Goal: Communication & Community: Answer question/provide support

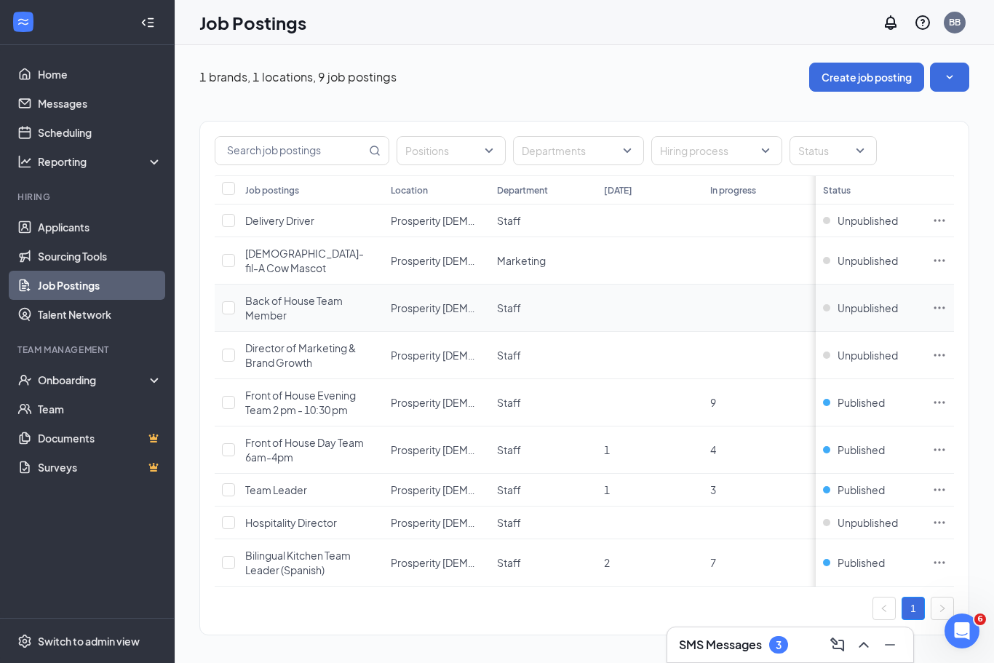
click at [258, 300] on span "Back of House Team Member" at bounding box center [294, 308] width 98 height 28
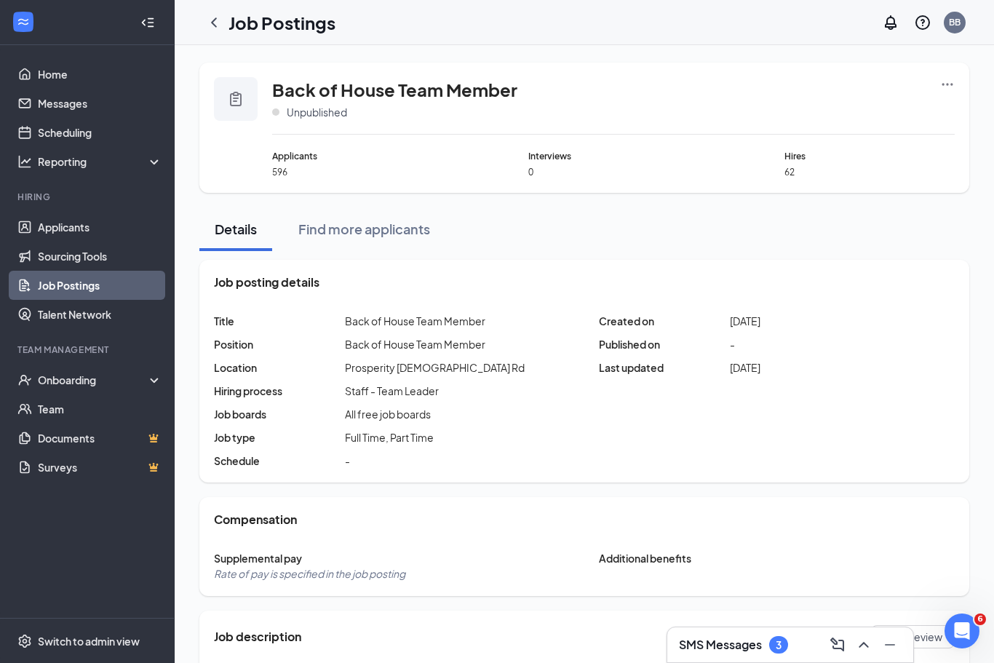
click at [114, 287] on link "Job Postings" at bounding box center [100, 285] width 124 height 29
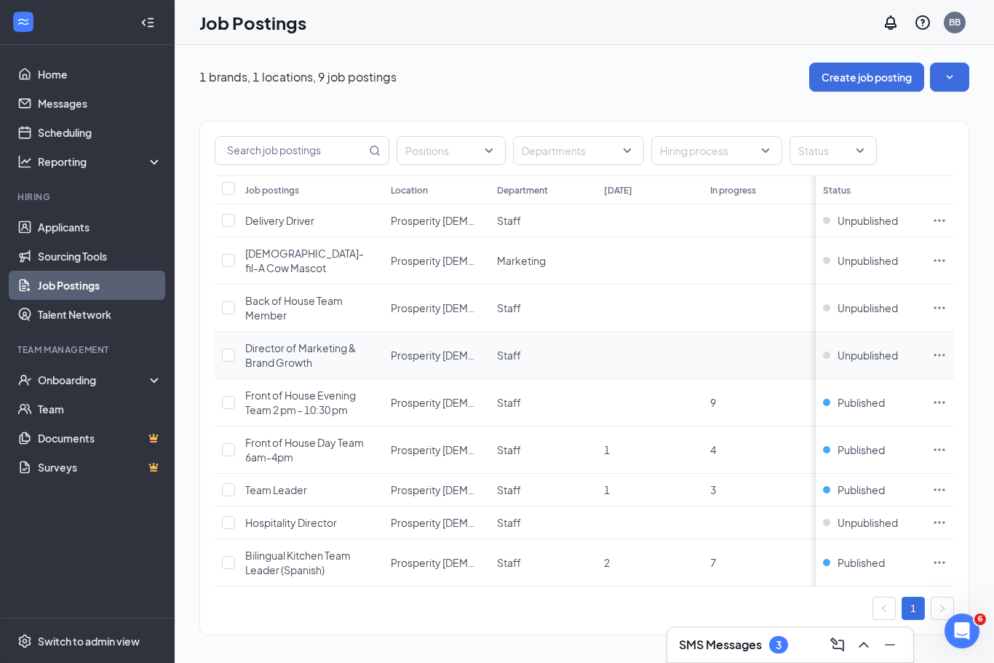
click at [298, 347] on span "Director of Marketing & Brand Growth" at bounding box center [300, 355] width 111 height 28
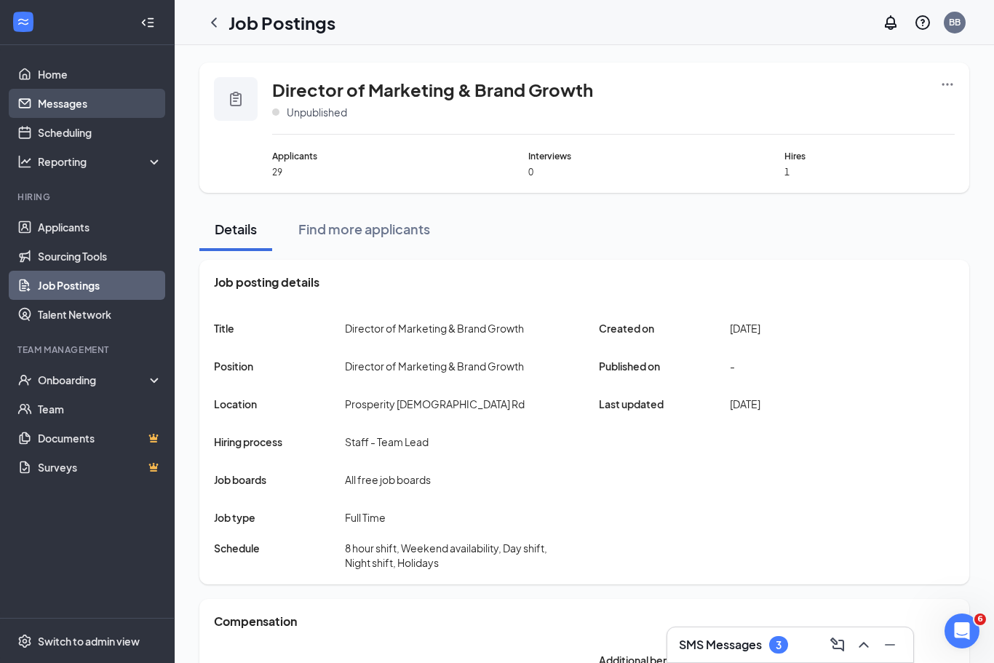
click at [78, 111] on link "Messages" at bounding box center [100, 103] width 124 height 29
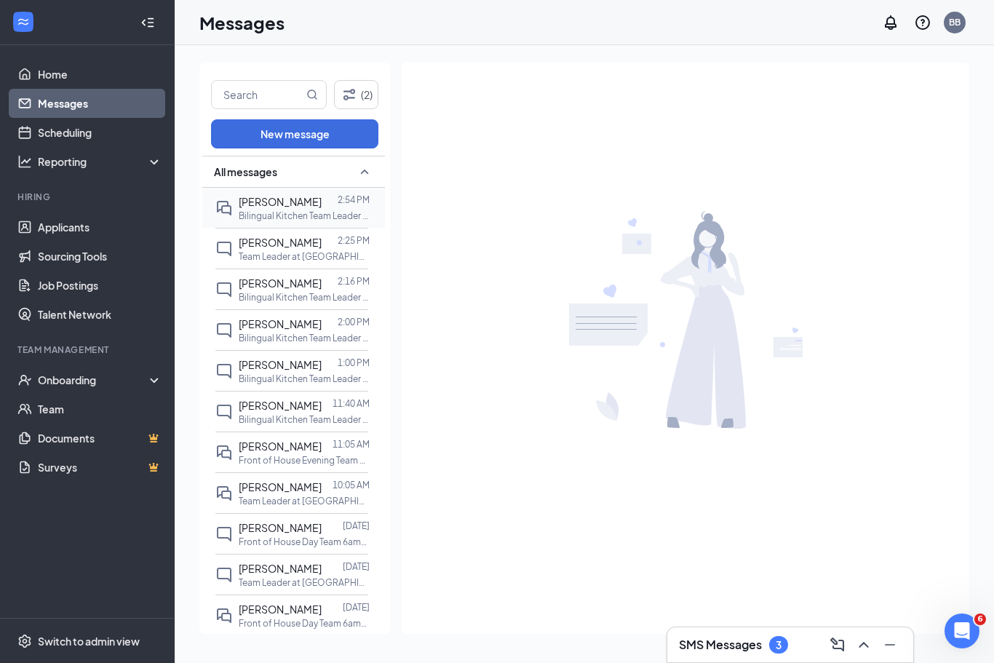
click at [325, 192] on div "[PERSON_NAME] 2:54 PM Bilingual Kitchen Team Leader (Spanish) at [GEOGRAPHIC_DA…" at bounding box center [291, 208] width 153 height 40
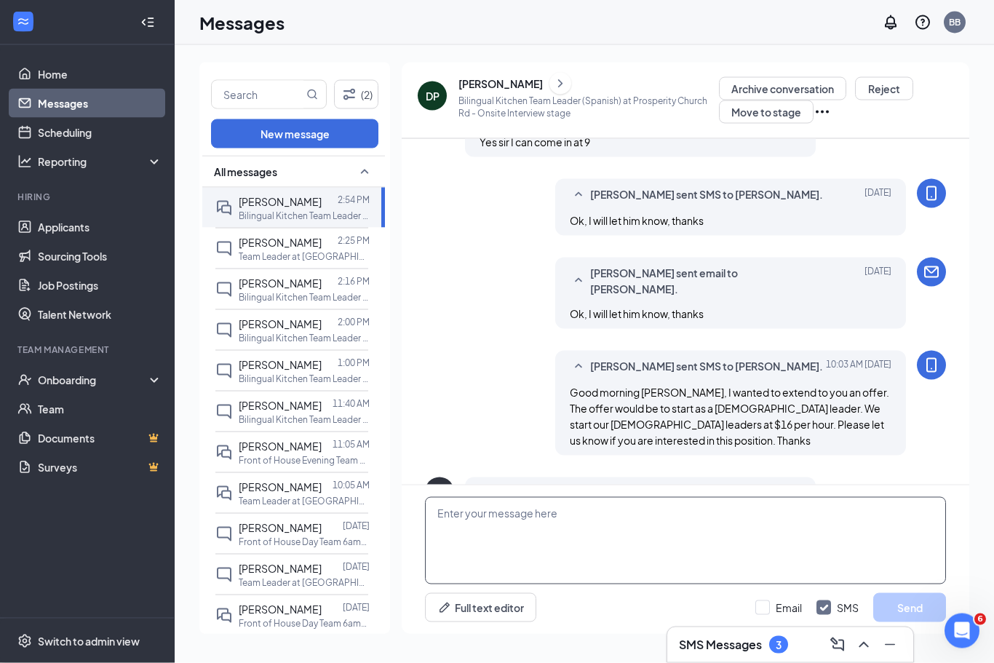
scroll to position [552, 0]
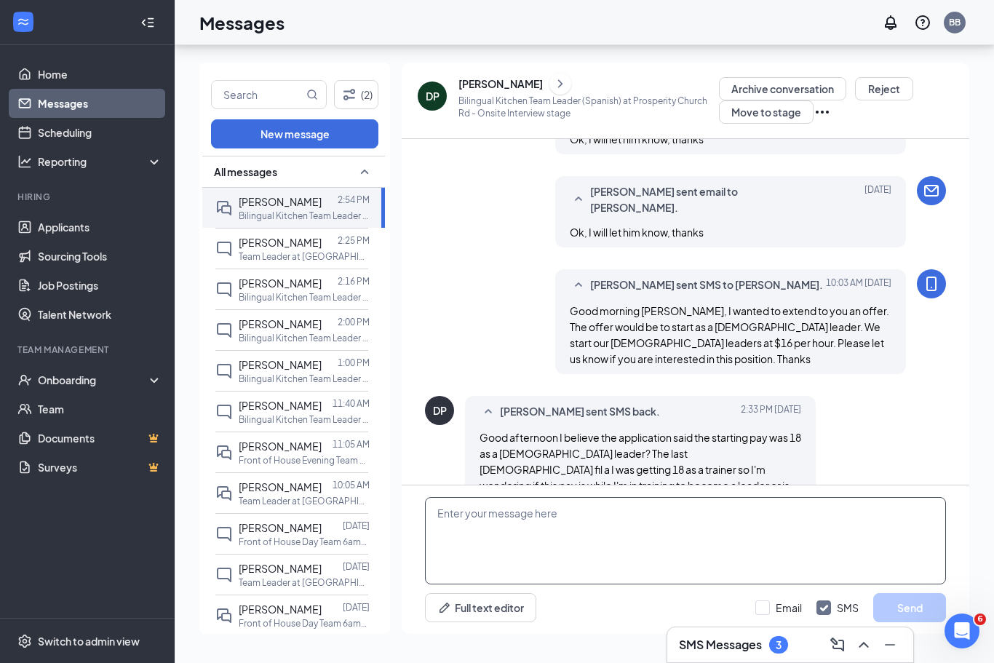
click at [534, 525] on textarea at bounding box center [685, 540] width 521 height 87
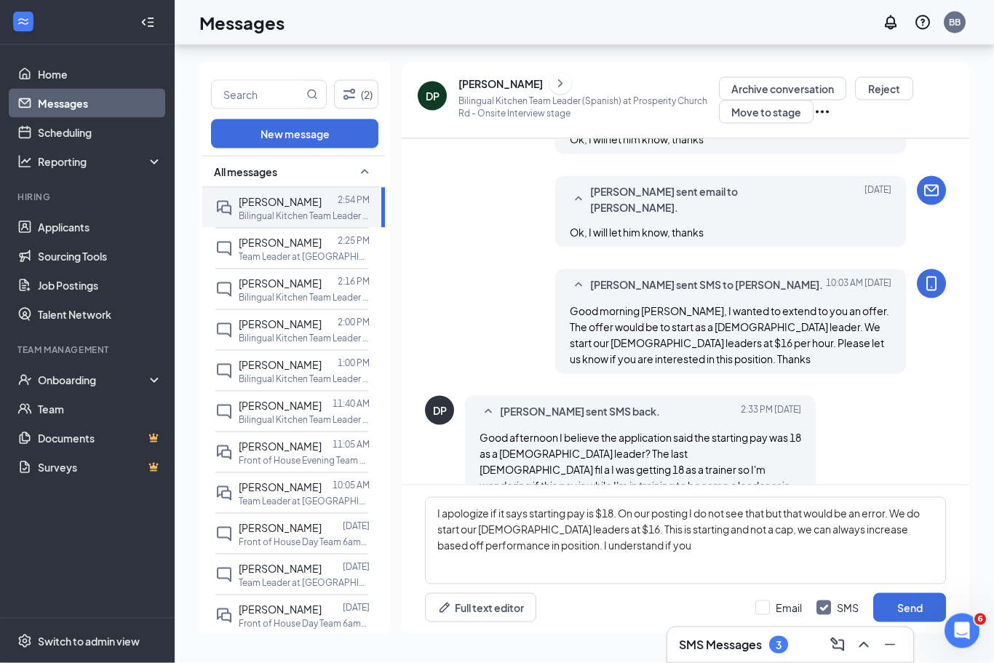
click at [978, 657] on div "(2) New message All messages [PERSON_NAME] 2:54 PM Bilingual Kitchen Team Leade…" at bounding box center [584, 354] width 819 height 618
click at [720, 552] on textarea "I apologize if it says starting pay is $18. On our posting I do not see that bu…" at bounding box center [685, 540] width 521 height 87
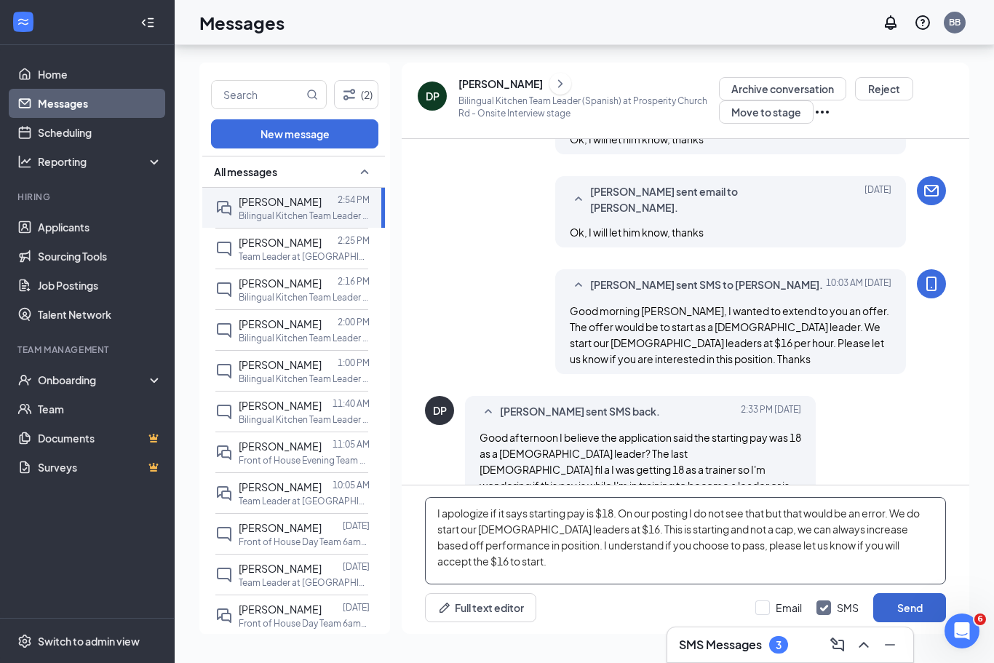
type textarea "I apologize if it says starting pay is $18. On our posting I do not see that bu…"
click at [901, 607] on button "Send" at bounding box center [909, 607] width 73 height 29
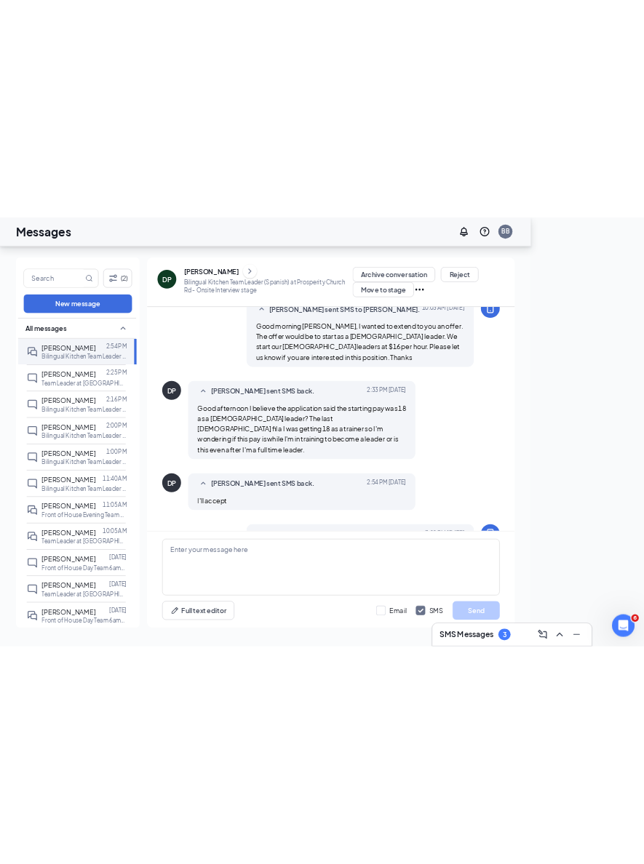
scroll to position [0, 0]
